Goal: Task Accomplishment & Management: Complete application form

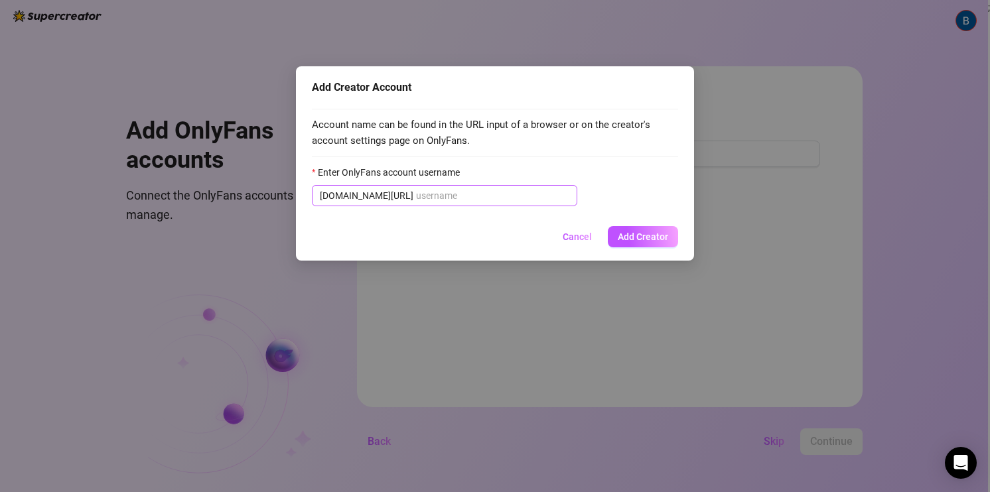
click at [423, 194] on input "Enter OnlyFans account username" at bounding box center [492, 195] width 153 height 15
type input "e"
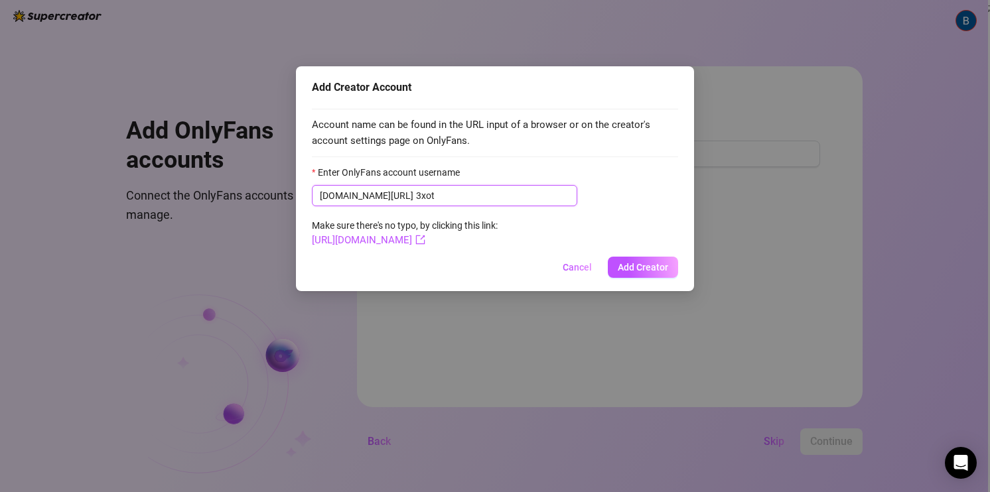
drag, startPoint x: 427, startPoint y: 196, endPoint x: 370, endPoint y: 200, distance: 57.8
click at [370, 200] on span "[DOMAIN_NAME][URL] 3xot" at bounding box center [444, 195] width 265 height 21
paste input "icandy"
type input "3xoticandy"
click at [643, 262] on span "Add Creator" at bounding box center [643, 267] width 50 height 11
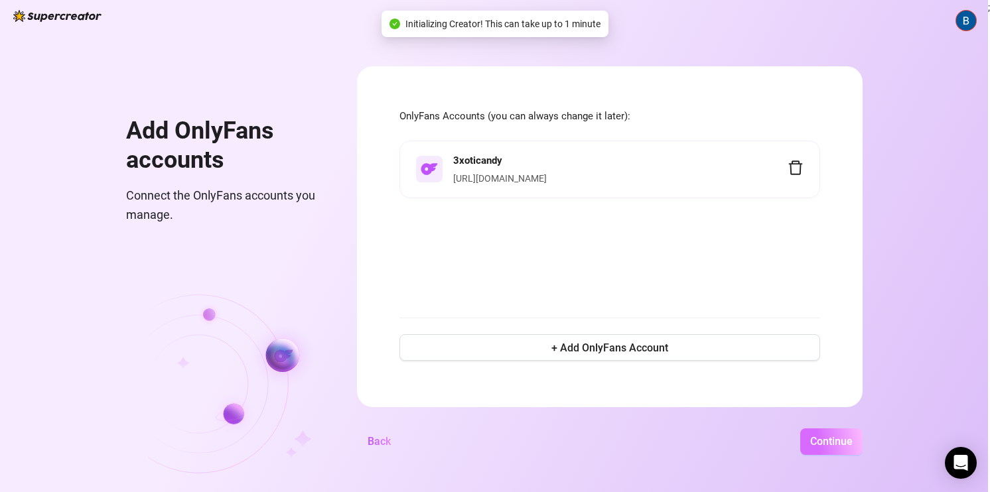
click at [820, 439] on span "Continue" at bounding box center [831, 441] width 42 height 13
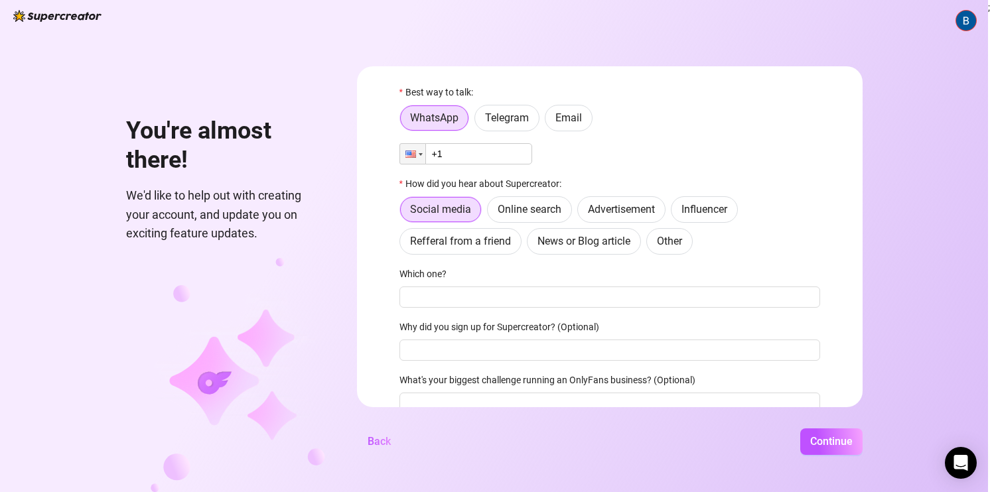
scroll to position [19, 0]
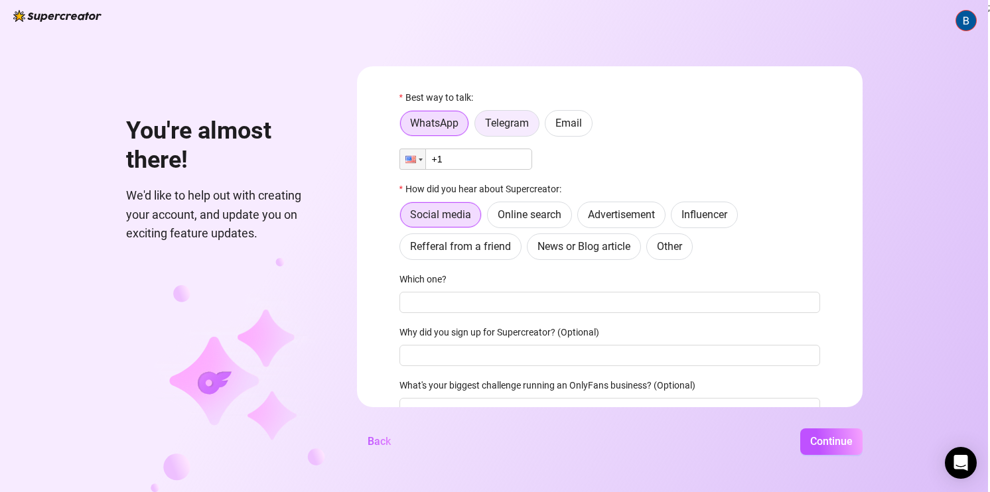
click at [507, 121] on span "Telegram" at bounding box center [507, 123] width 44 height 13
click at [478, 127] on input "Telegram" at bounding box center [478, 127] width 0 height 0
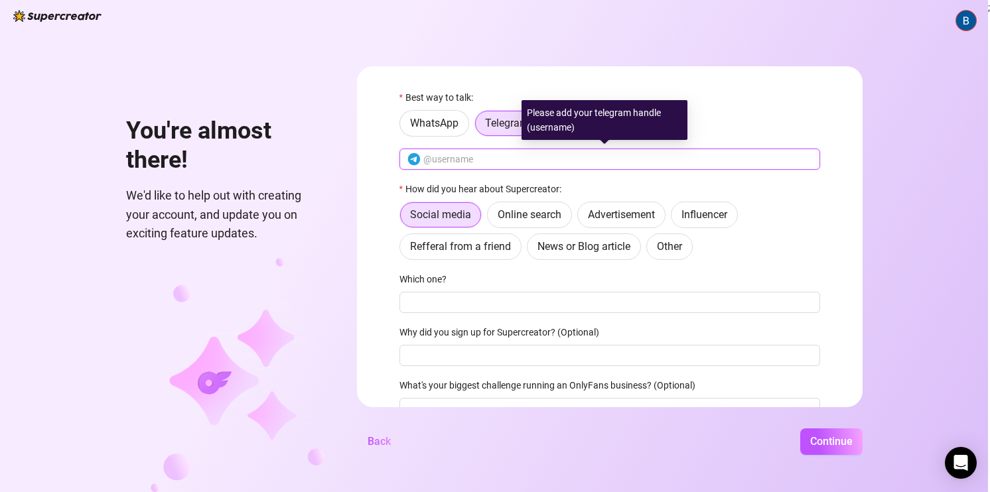
click at [497, 157] on input "text" at bounding box center [617, 159] width 389 height 15
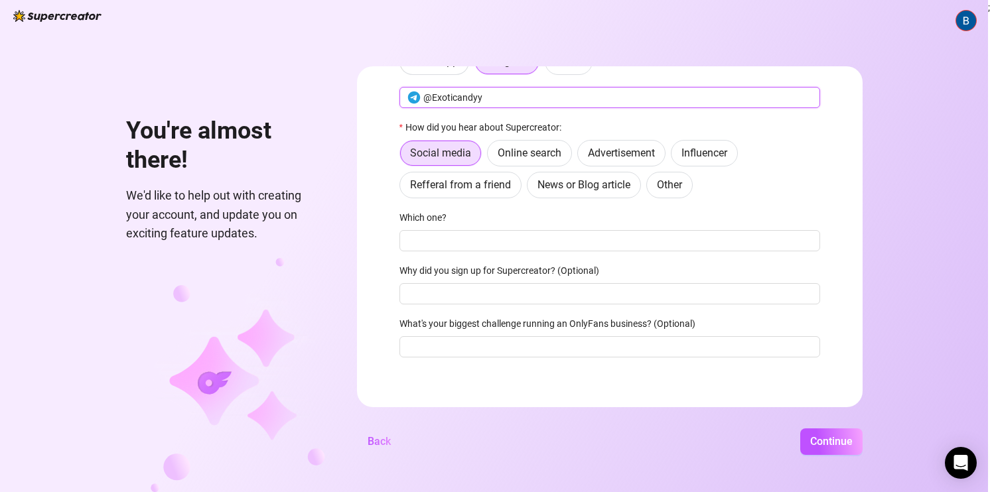
scroll to position [85, 0]
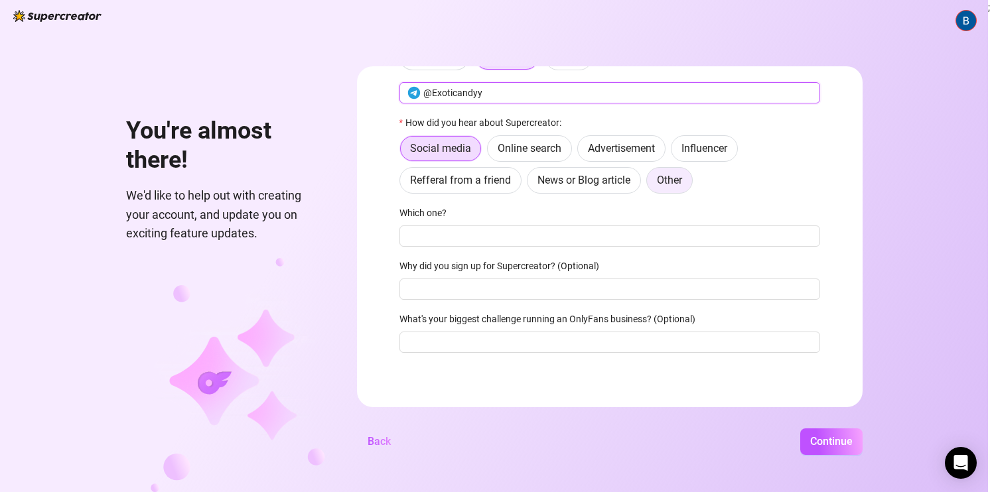
type input "@Exoticandyy"
click at [665, 180] on span "Other" at bounding box center [669, 180] width 25 height 13
click at [650, 184] on input "Other" at bounding box center [650, 184] width 0 height 0
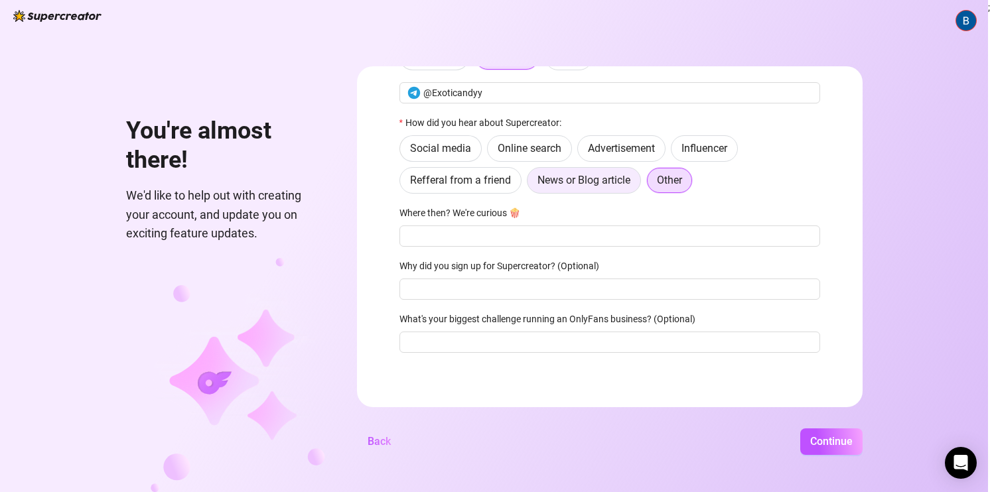
click at [600, 182] on span "News or Blog article" at bounding box center [583, 180] width 93 height 13
click at [531, 184] on input "News or Blog article" at bounding box center [531, 184] width 0 height 0
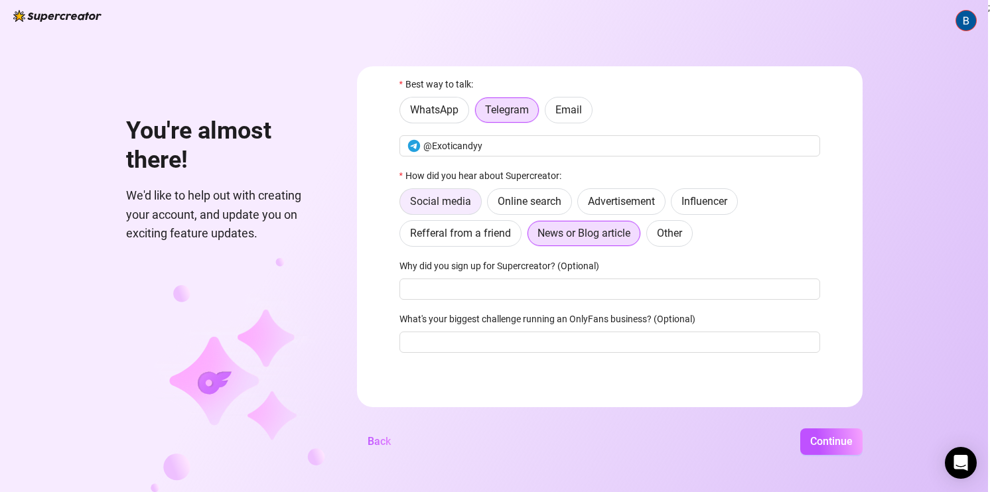
click at [435, 205] on span "Social media" at bounding box center [440, 201] width 61 height 13
click at [403, 205] on input "Social media" at bounding box center [403, 205] width 0 height 0
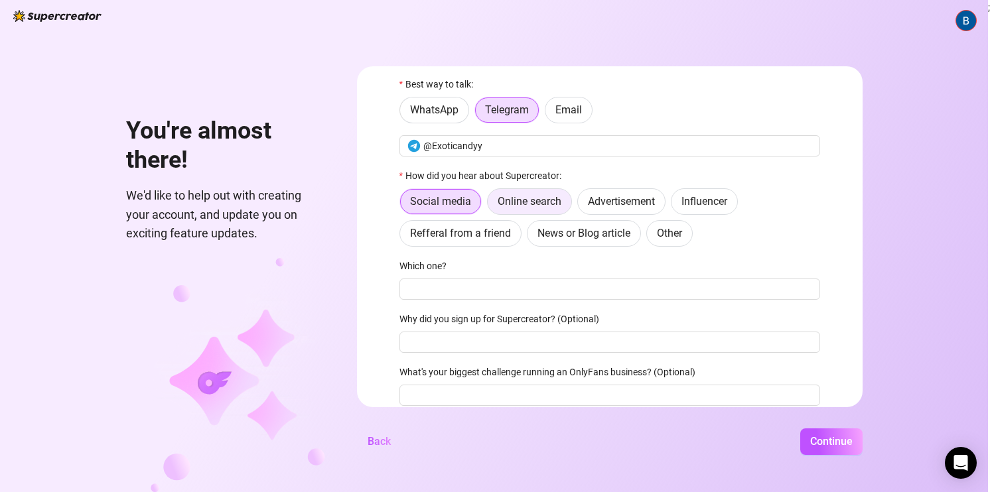
click at [547, 202] on span "Online search" at bounding box center [530, 201] width 64 height 13
click at [491, 205] on input "Online search" at bounding box center [491, 205] width 0 height 0
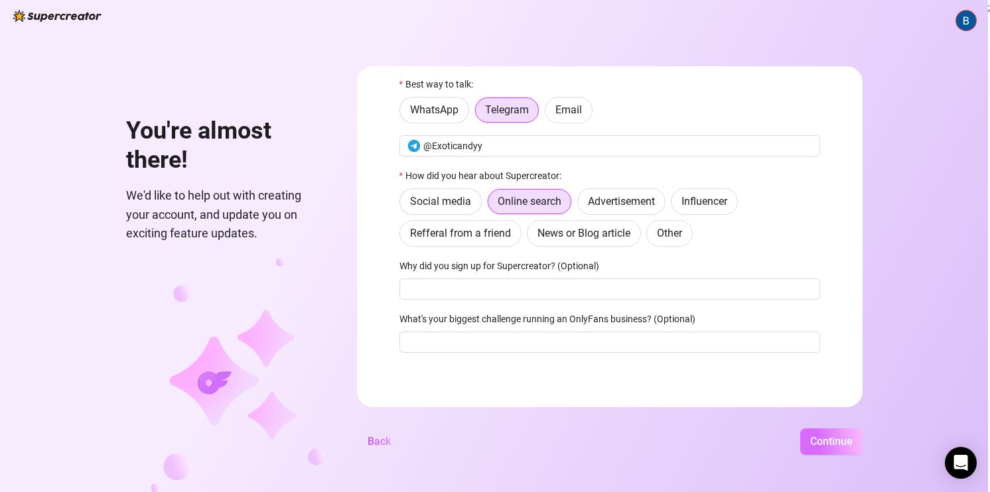
click at [821, 435] on span "Continue" at bounding box center [831, 441] width 42 height 13
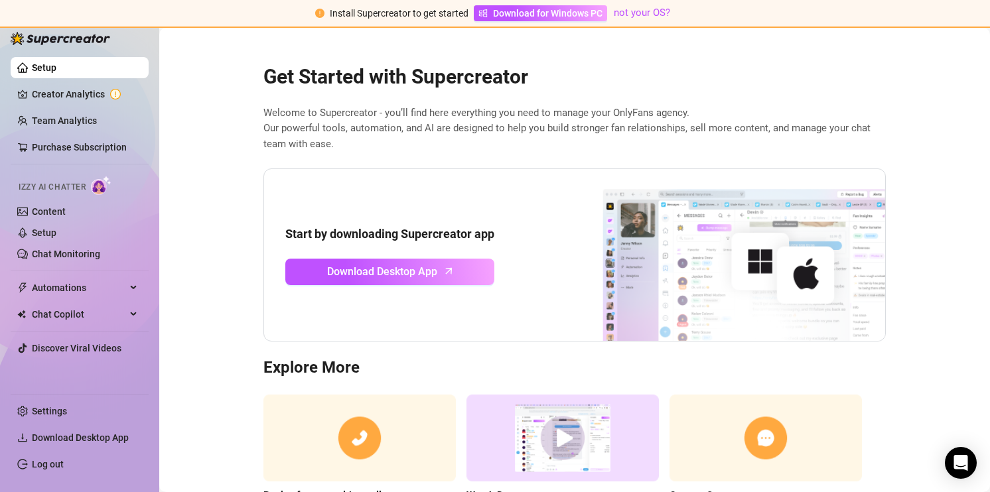
click at [946, 135] on main "Get Started with Supercreator Welcome to Supercreator - you’ll find here everyt…" at bounding box center [574, 301] width 831 height 547
